Goal: Transaction & Acquisition: Subscribe to service/newsletter

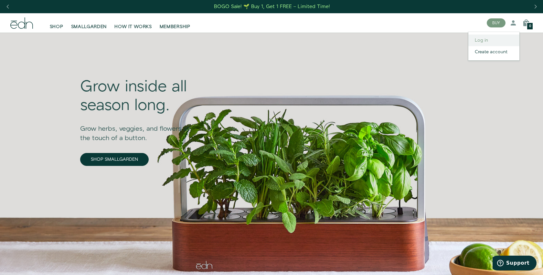
click at [509, 37] on link "Log in" at bounding box center [493, 41] width 51 height 12
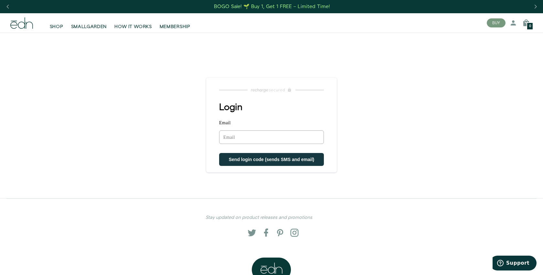
click at [284, 141] on input "Email" at bounding box center [271, 137] width 105 height 14
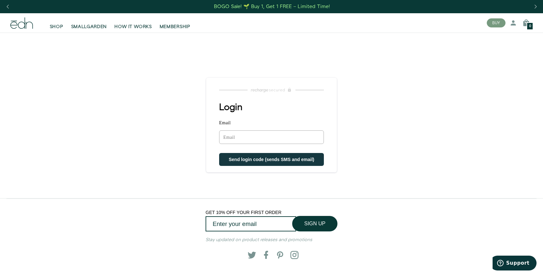
type input "ryanaustin200@gmail.com"
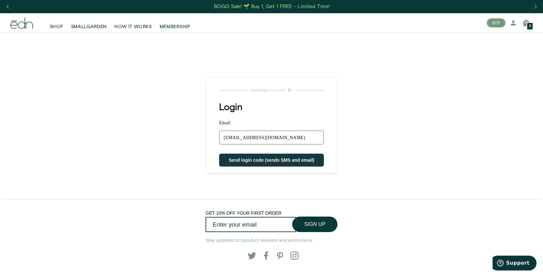
click at [287, 158] on button "Send login code (sends SMS and email)" at bounding box center [271, 160] width 105 height 13
click at [291, 142] on input "ryanaustin2003@optonline.net" at bounding box center [271, 137] width 105 height 14
type input "ryanaustin2003@optonline.ne"
drag, startPoint x: 300, startPoint y: 137, endPoint x: 172, endPoint y: 123, distance: 129.0
click at [170, 130] on main "Login Email ryanaustin2003@optonline.ne Sorry, we could not find your account S…" at bounding box center [271, 116] width 543 height 166
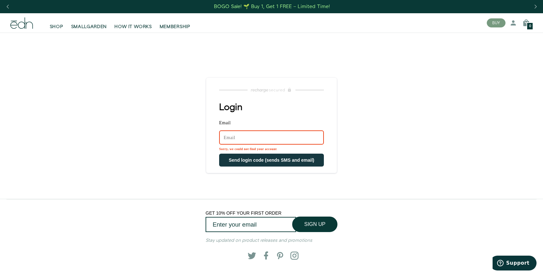
click at [200, 130] on main "Login Email Sorry, we could not find your account Send login code (sends SMS an…" at bounding box center [271, 116] width 543 height 166
click at [229, 137] on input "Email" at bounding box center [271, 137] width 105 height 14
type input "ryanaustin2003@optonline.net"
click at [245, 113] on div "Login Email Sorry, we could not find your account Send login code (sends SMS an…" at bounding box center [271, 134] width 130 height 64
click at [241, 143] on input "Email" at bounding box center [271, 137] width 105 height 14
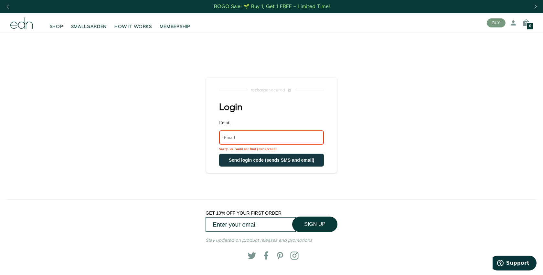
type input "ryanaustin200@gmail.com"
click at [245, 157] on button "Send login code (sends SMS and email)" at bounding box center [271, 160] width 105 height 13
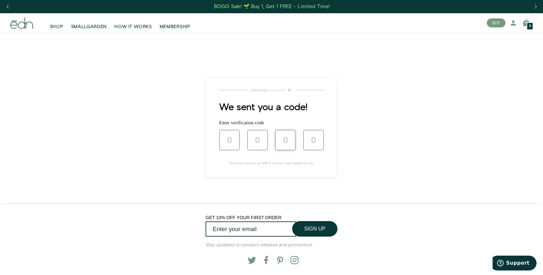
type input "5"
type input "0"
type input "7"
type input "0"
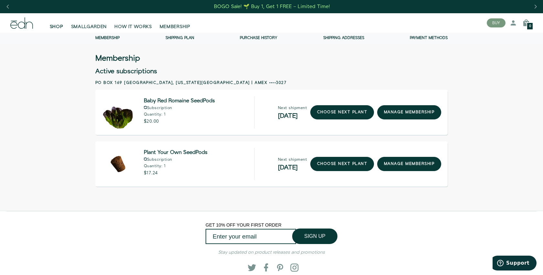
click at [49, 23] on link "SHOP" at bounding box center [56, 23] width 21 height 14
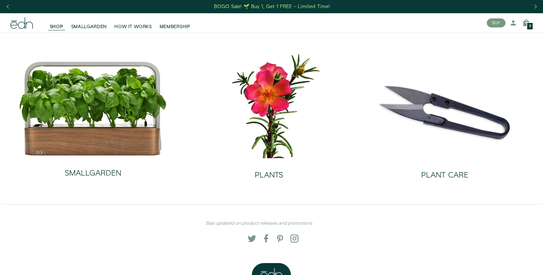
click at [261, 164] on div "PLANTS" at bounding box center [269, 168] width 28 height 21
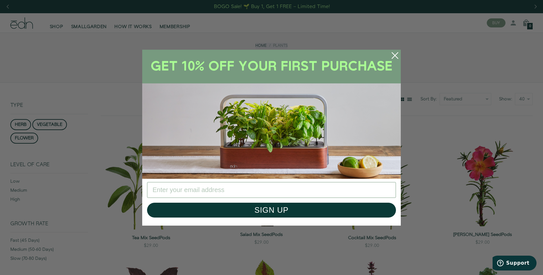
scroll to position [51, 0]
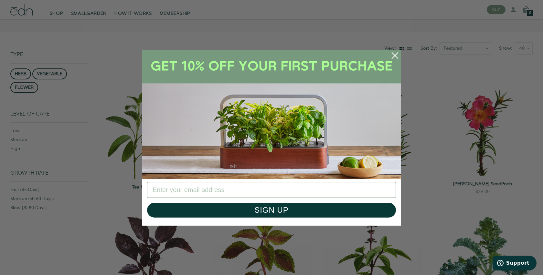
click at [391, 57] on circle "Close dialog" at bounding box center [395, 55] width 14 height 14
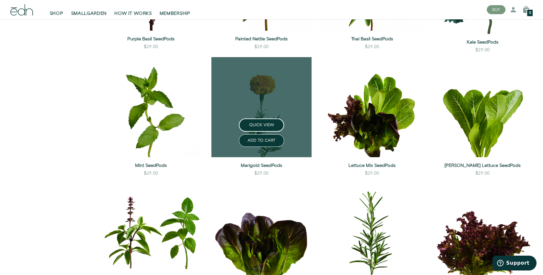
scroll to position [323, 0]
